Goal: Go to known website: Access a specific website the user already knows

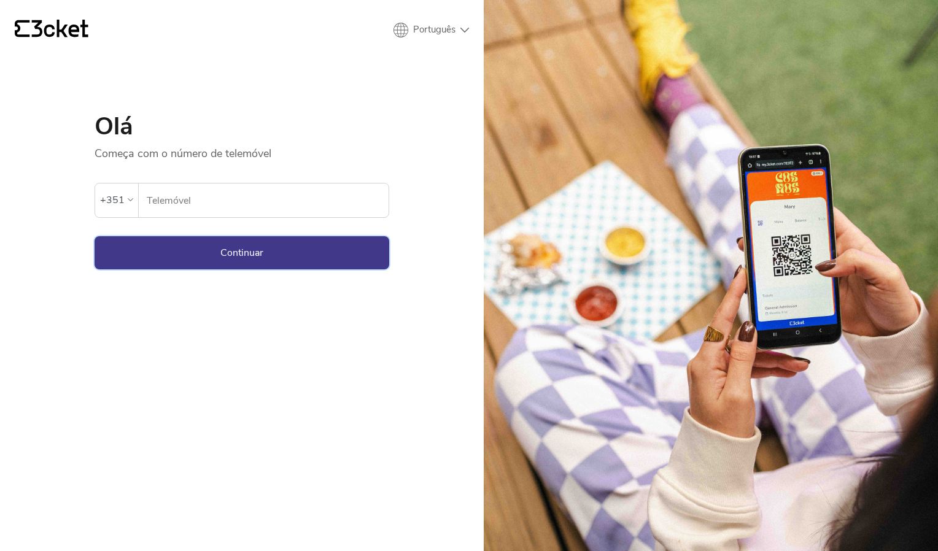
click at [185, 255] on button "Continuar" at bounding box center [242, 252] width 295 height 33
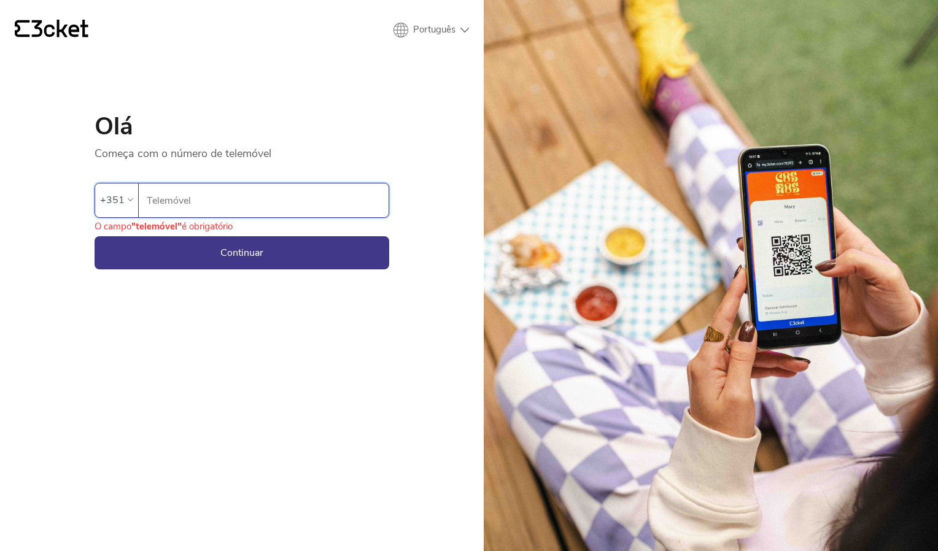
click at [201, 198] on input "Telemóvel" at bounding box center [267, 201] width 242 height 34
type input "962492738"
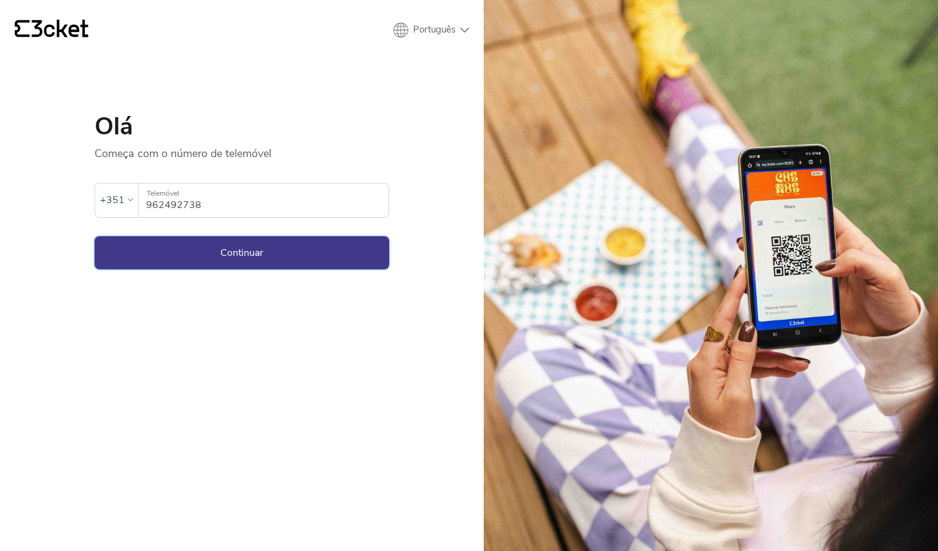
click at [204, 242] on button "Continuar" at bounding box center [242, 252] width 295 height 33
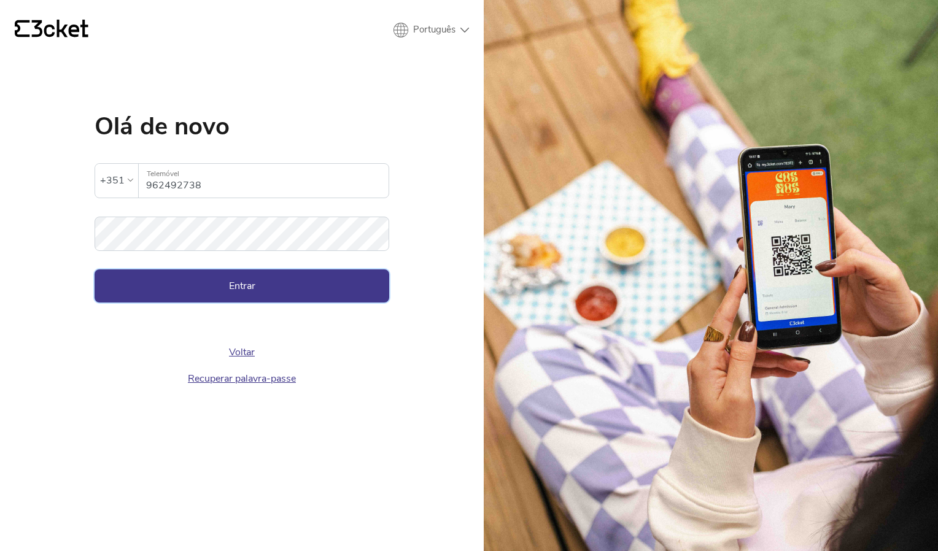
click at [338, 298] on button "Entrar" at bounding box center [242, 286] width 295 height 33
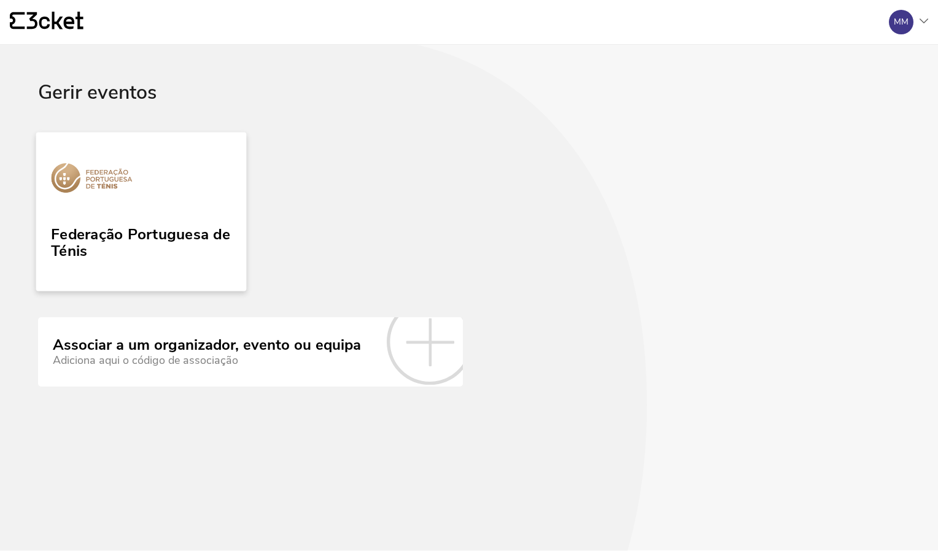
click at [139, 212] on link "Federação Portuguesa de Ténis" at bounding box center [141, 211] width 211 height 159
